Goal: Check status: Check status

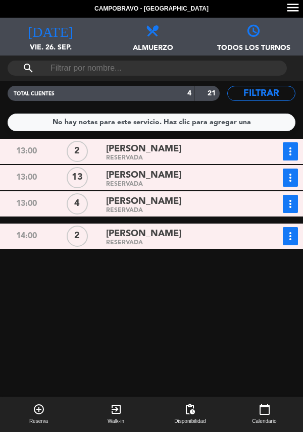
click at [170, 147] on div "[PERSON_NAME]" at bounding box center [178, 149] width 145 height 14
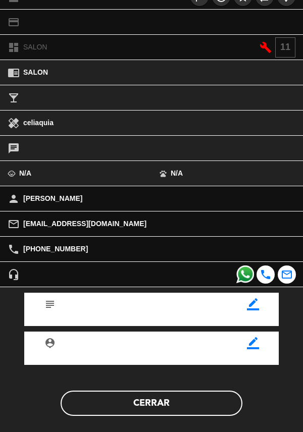
scroll to position [132, 0]
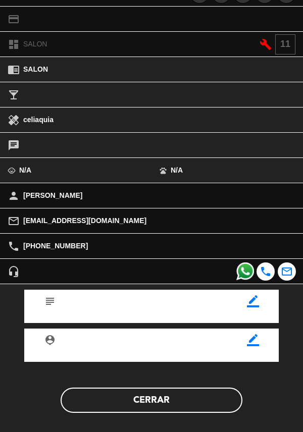
click at [134, 406] on button "Cerrar" at bounding box center [152, 400] width 182 height 25
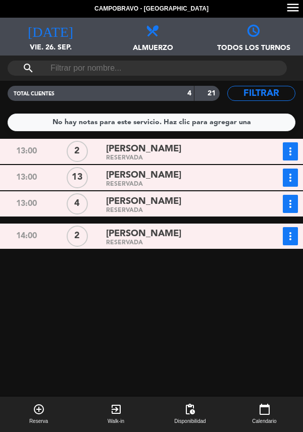
click at [111, 183] on div "RESERVADA" at bounding box center [178, 184] width 145 height 5
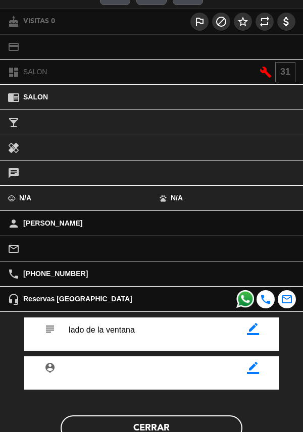
scroll to position [133, 0]
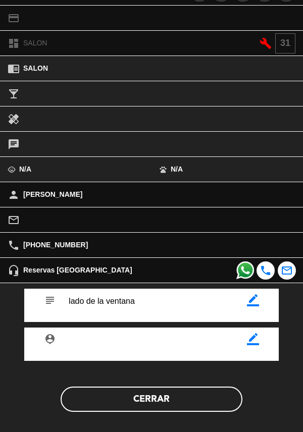
click at [192, 400] on button "Cerrar" at bounding box center [152, 399] width 182 height 25
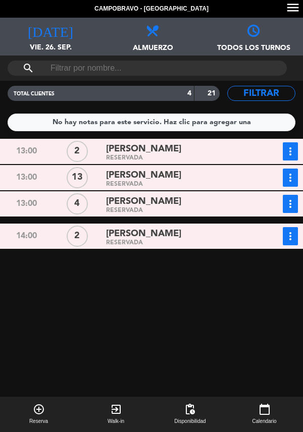
click at [186, 202] on div "[PERSON_NAME]" at bounding box center [178, 202] width 145 height 14
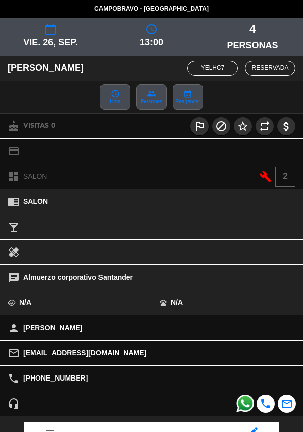
scroll to position [132, 0]
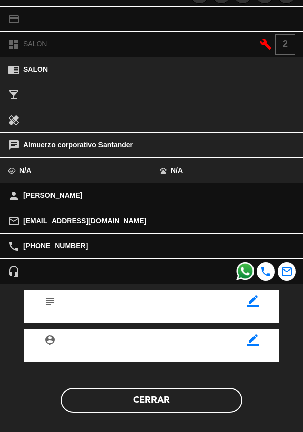
click at [111, 394] on button "Cerrar" at bounding box center [152, 400] width 182 height 25
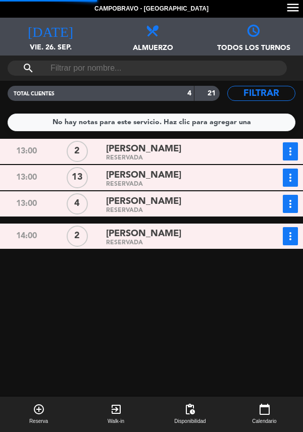
scroll to position [26, 0]
click at [108, 227] on span "[PERSON_NAME]" at bounding box center [143, 234] width 75 height 15
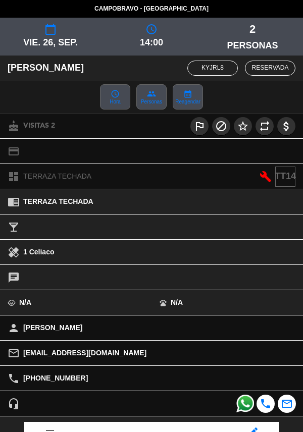
scroll to position [110, 0]
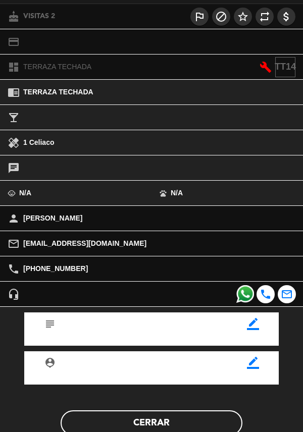
click at [176, 422] on button "Cerrar" at bounding box center [152, 423] width 182 height 25
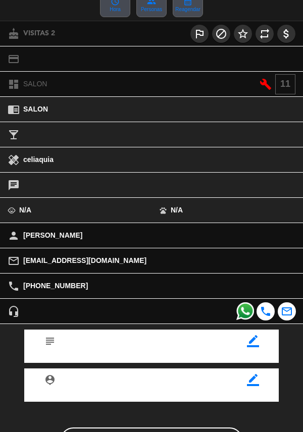
scroll to position [132, 0]
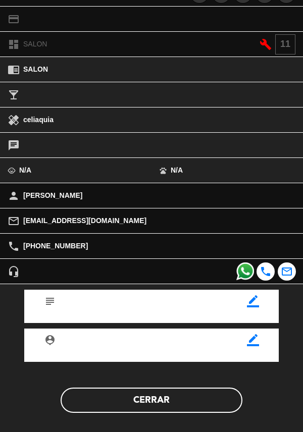
click at [186, 402] on button "Cerrar" at bounding box center [152, 400] width 182 height 25
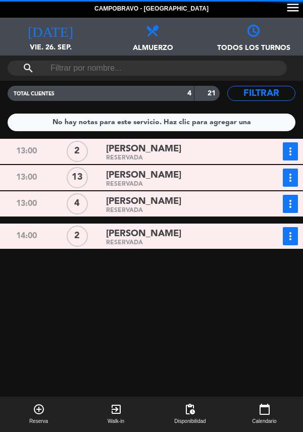
scroll to position [0, 0]
